Goal: Complete application form: Complete application form

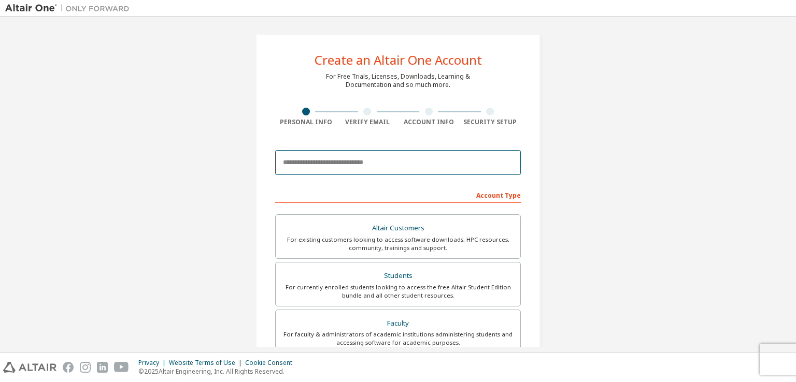
click at [319, 163] on input "email" at bounding box center [398, 162] width 246 height 25
click at [368, 160] on input "email" at bounding box center [398, 162] width 246 height 25
type input "*"
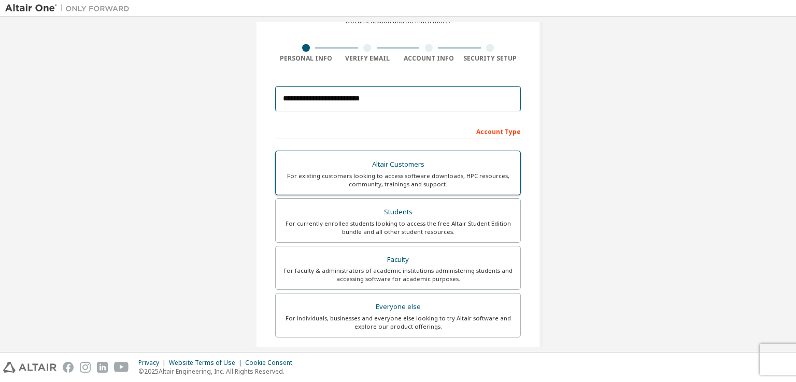
scroll to position [118, 0]
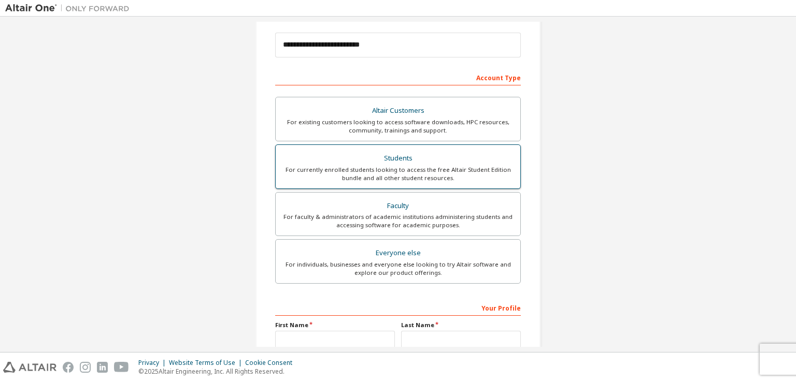
click at [390, 171] on div "For currently enrolled students looking to access the free Altair Student Editi…" at bounding box center [398, 174] width 232 height 17
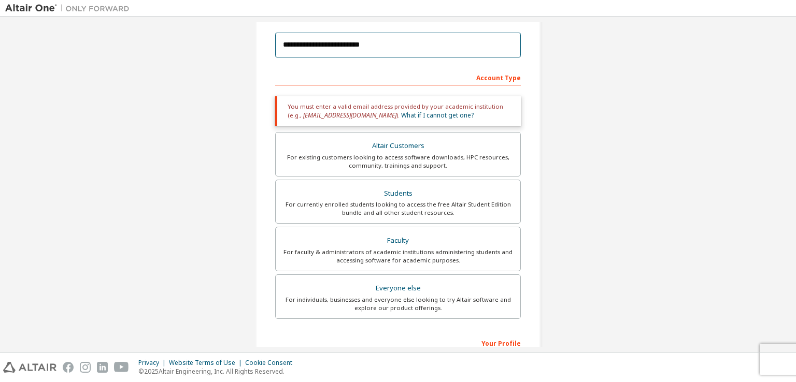
drag, startPoint x: 393, startPoint y: 44, endPoint x: 64, endPoint y: 42, distance: 329.1
click at [64, 42] on div "**********" at bounding box center [398, 196] width 786 height 584
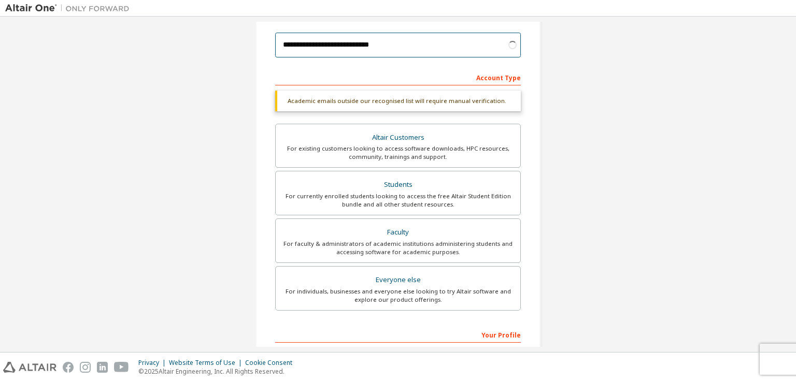
type input "**********"
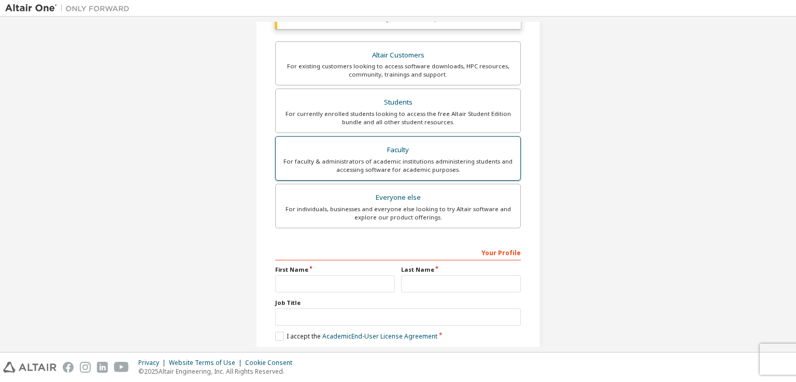
scroll to position [248, 0]
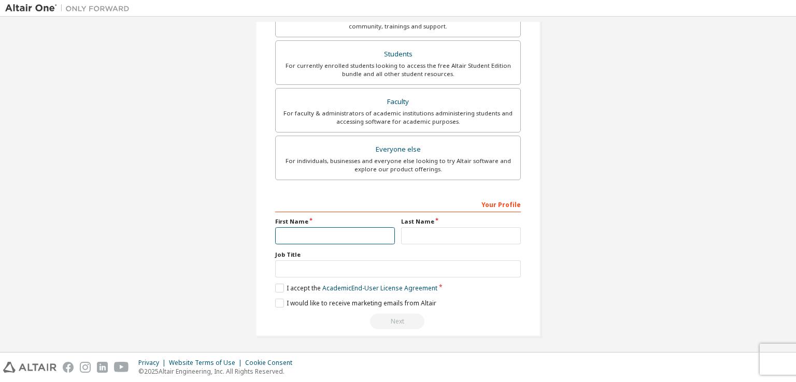
click at [352, 234] on input "text" at bounding box center [335, 236] width 120 height 17
type input "*"
type input "****"
click at [469, 238] on input "text" at bounding box center [461, 236] width 120 height 17
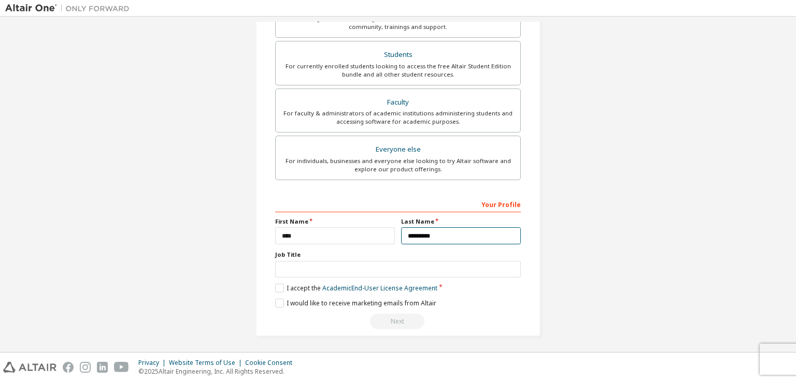
type input "*********"
click at [400, 258] on div "Job Title" at bounding box center [398, 264] width 246 height 27
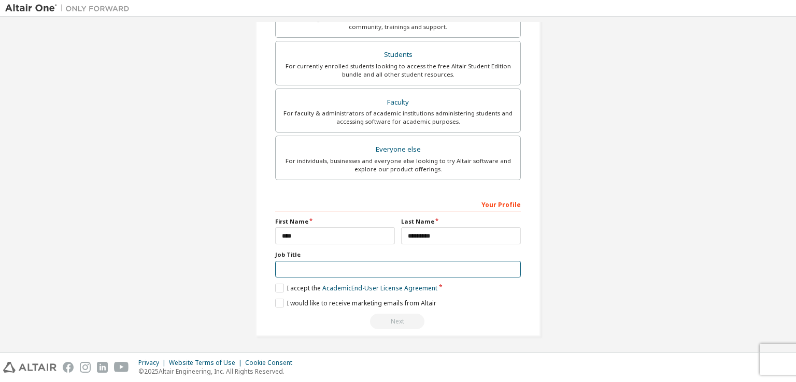
click at [379, 274] on input "text" at bounding box center [398, 269] width 246 height 17
click at [275, 286] on label "I accept the Academic End-User License Agreement" at bounding box center [356, 288] width 162 height 9
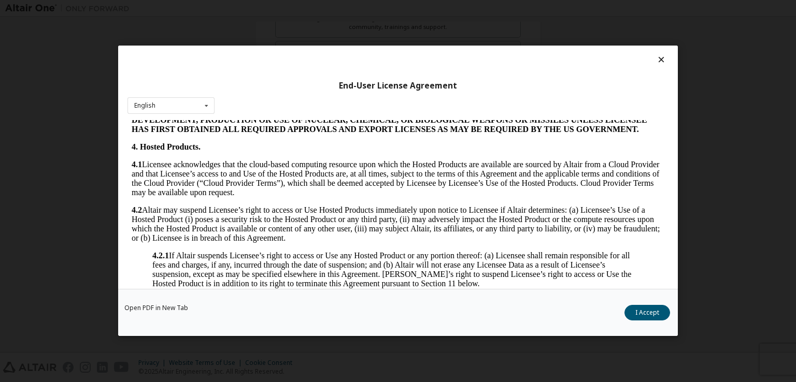
scroll to position [829, 0]
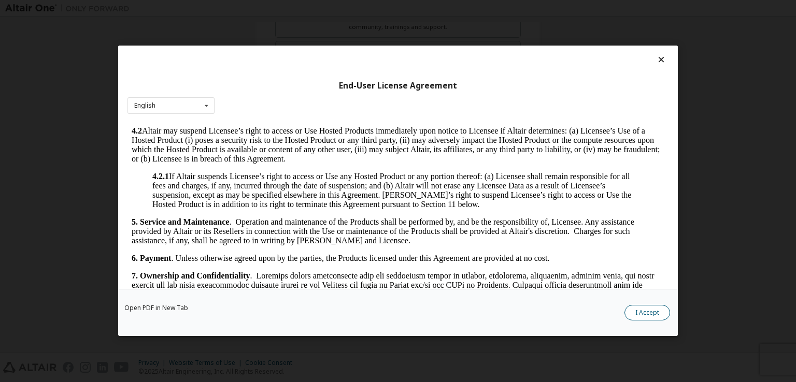
click at [642, 315] on button "I Accept" at bounding box center [648, 314] width 46 height 16
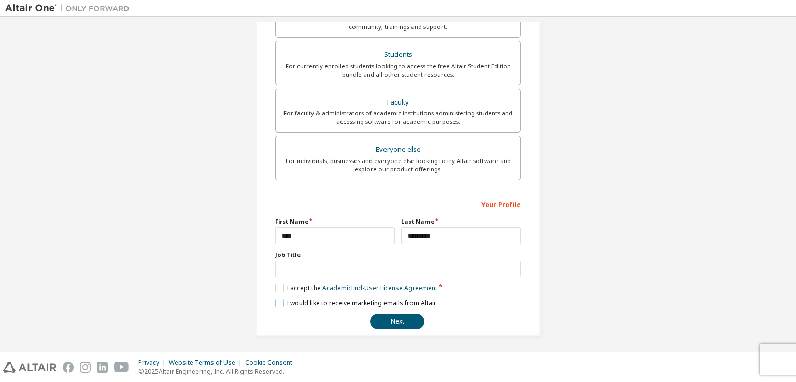
click at [275, 302] on label "I would like to receive marketing emails from Altair" at bounding box center [355, 303] width 161 height 9
click at [302, 263] on input "text" at bounding box center [398, 269] width 246 height 17
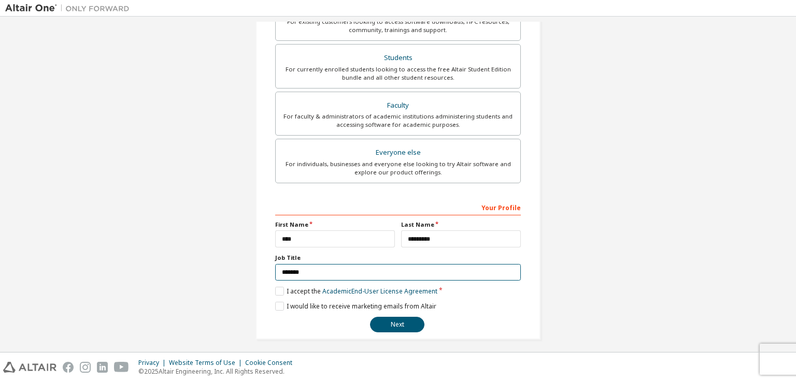
scroll to position [221, 0]
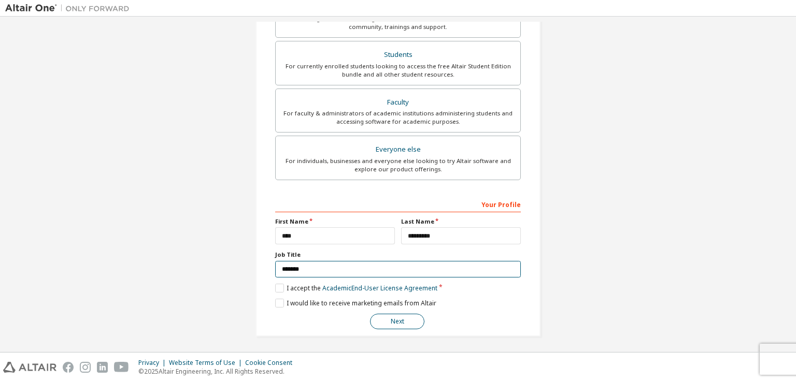
type input "*******"
click at [398, 326] on button "Next" at bounding box center [397, 322] width 54 height 16
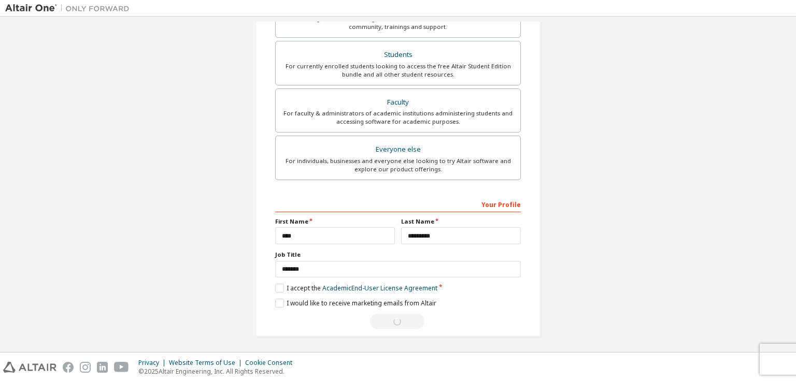
scroll to position [0, 0]
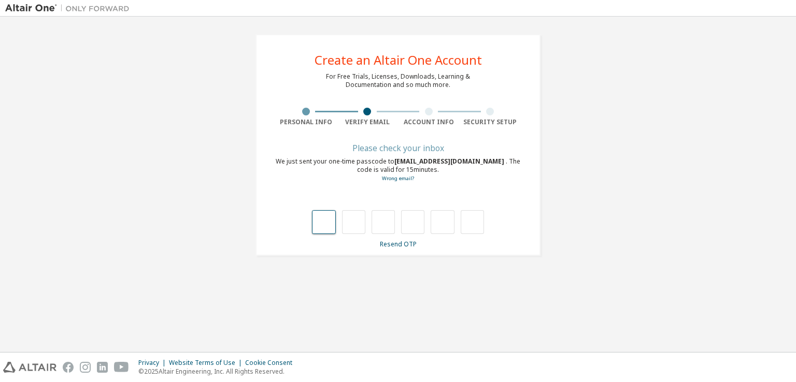
type input "*"
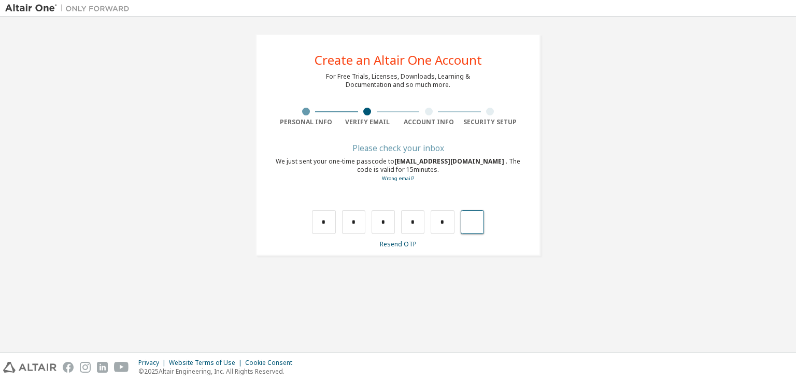
type input "*"
